Goal: Navigation & Orientation: Find specific page/section

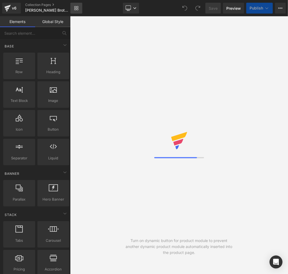
click at [80, 9] on link "Library" at bounding box center [76, 8] width 12 height 11
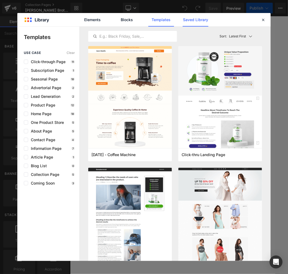
click at [191, 19] on link "Saved Library" at bounding box center [196, 20] width 26 height 14
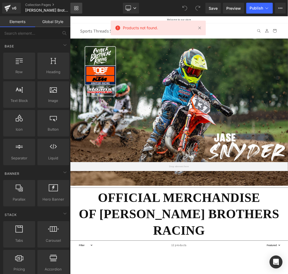
click at [76, 7] on icon at bounding box center [75, 7] width 2 height 2
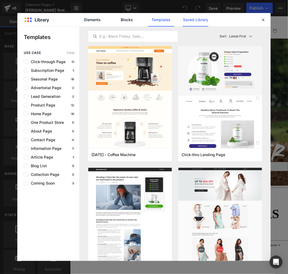
click at [0, 0] on link "Saved Library" at bounding box center [0, 0] width 0 height 0
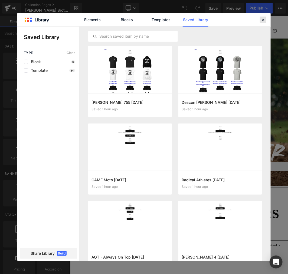
click at [260, 21] on div at bounding box center [263, 20] width 6 height 6
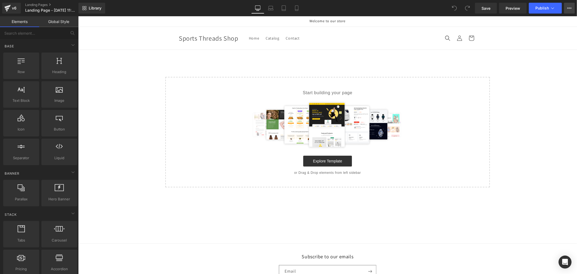
click at [570, 8] on icon at bounding box center [569, 8] width 4 height 4
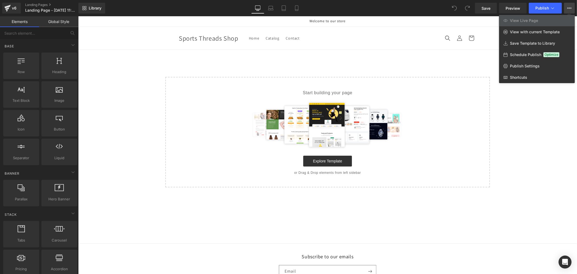
click at [427, 7] on div "Library Desktop Desktop Laptop Tablet Mobile Save Preview Publish Scheduled Vie…" at bounding box center [327, 8] width 499 height 11
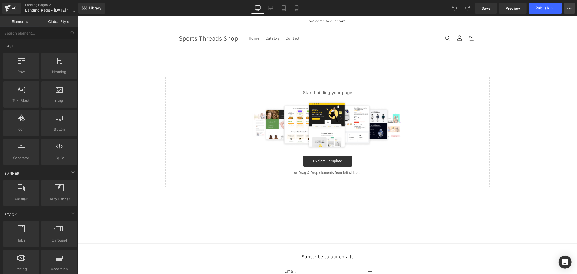
click at [570, 9] on icon at bounding box center [569, 8] width 4 height 4
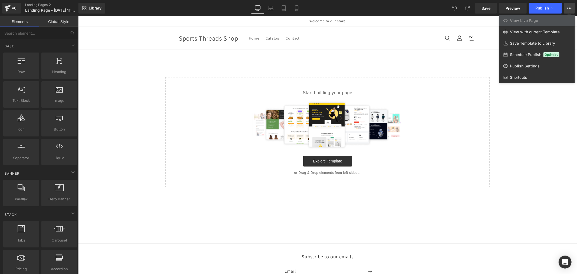
click at [136, 9] on div "Library Desktop Desktop Laptop Tablet Mobile Save Preview Publish Scheduled Vie…" at bounding box center [327, 8] width 499 height 11
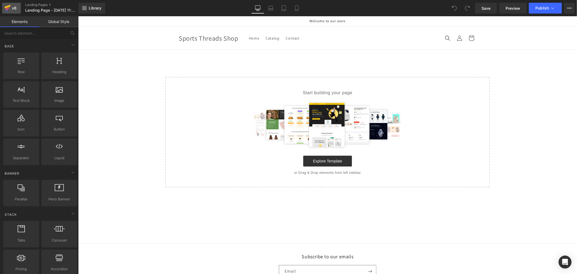
click at [11, 9] on div "v6" at bounding box center [14, 8] width 7 height 7
